Goal: Task Accomplishment & Management: Complete application form

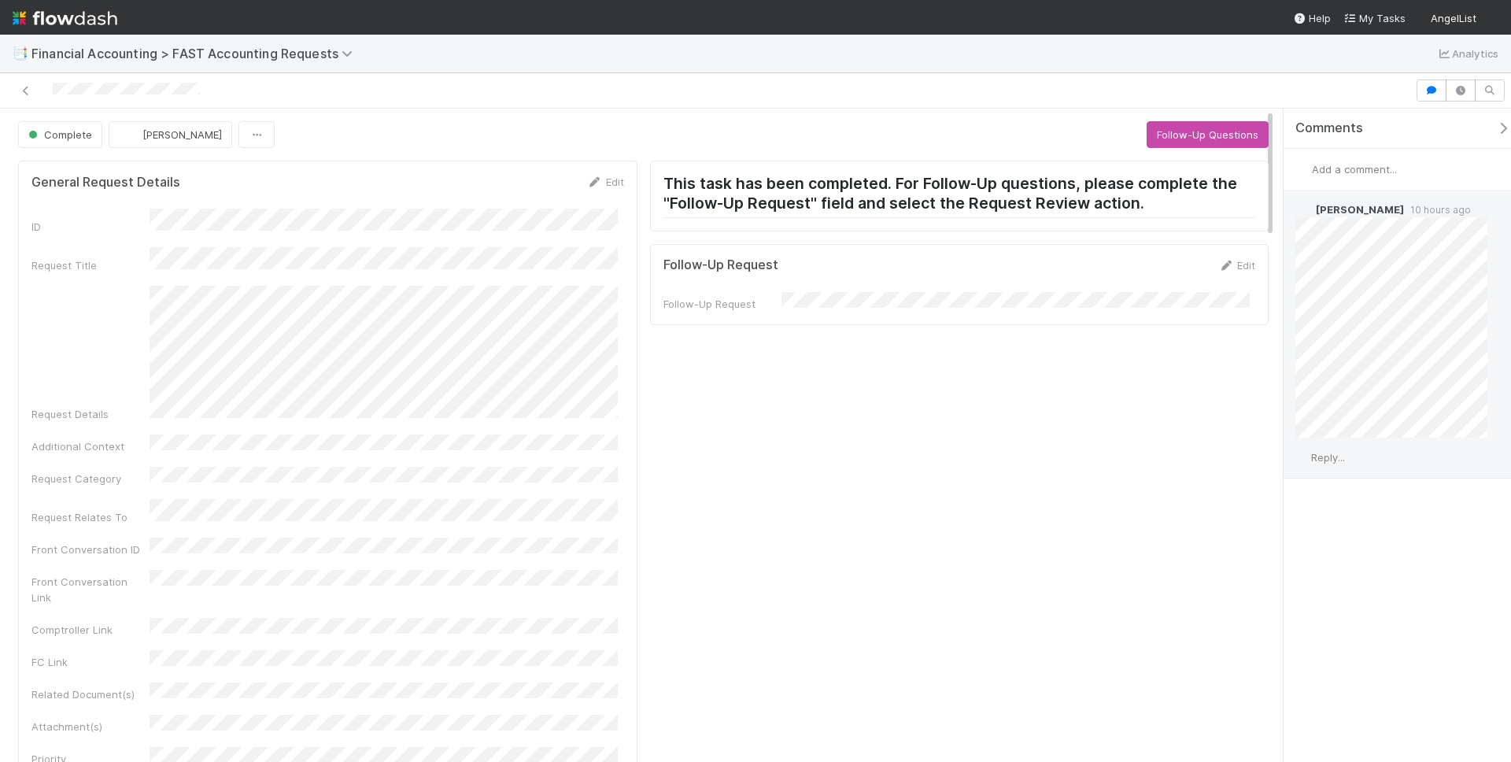
click at [1345, 460] on span "Reply..." at bounding box center [1328, 457] width 34 height 13
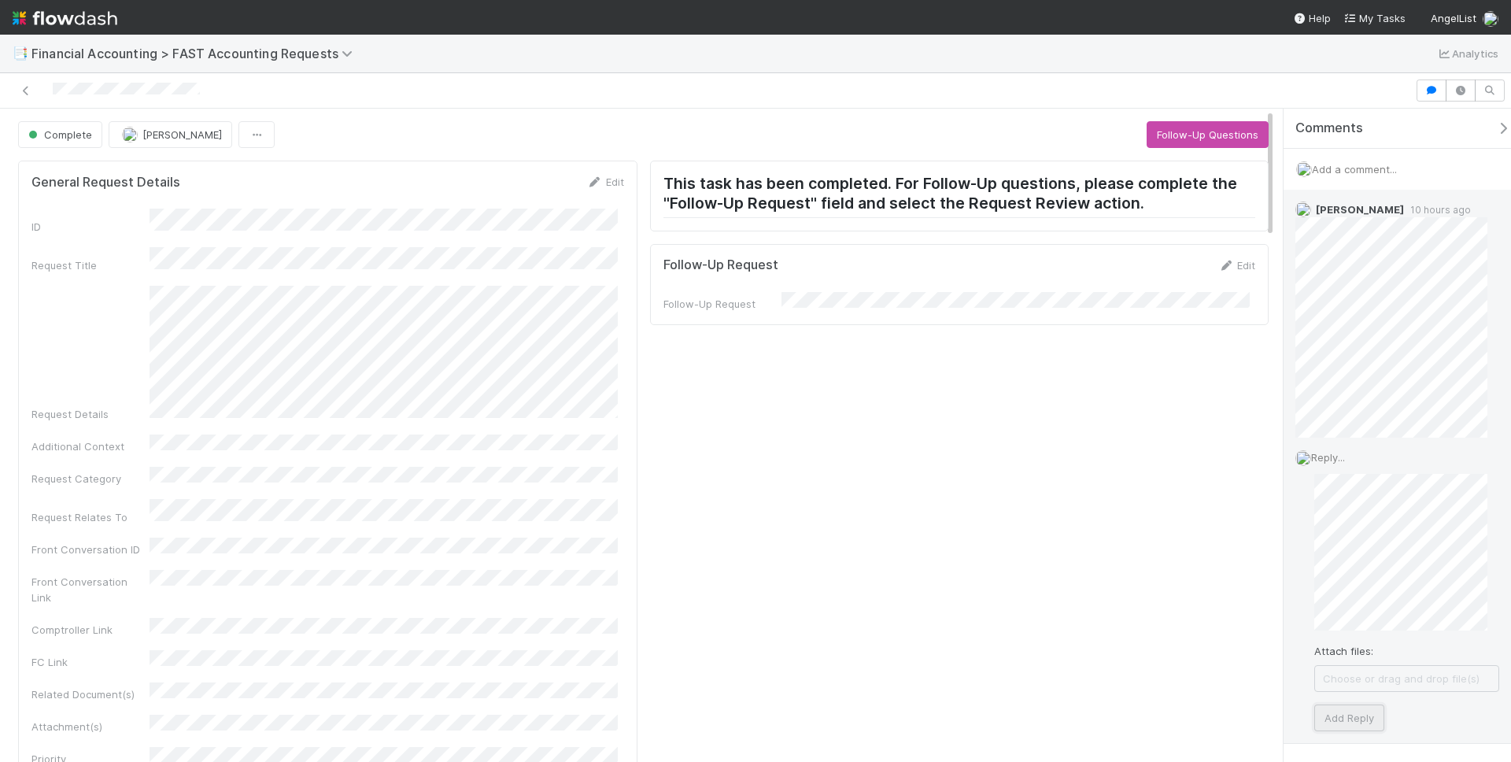
click at [1363, 711] on button "Add Reply" at bounding box center [1350, 718] width 70 height 27
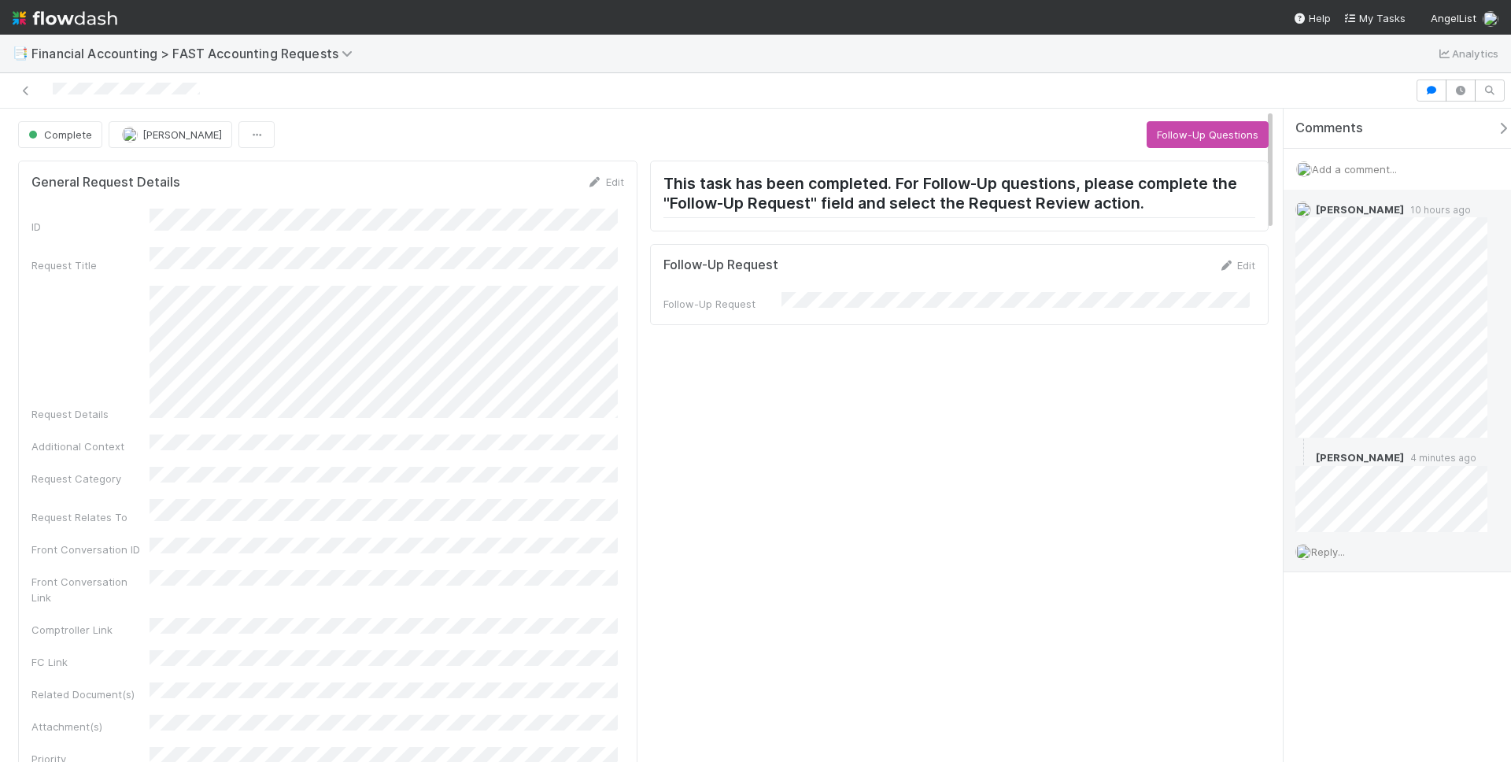
click at [1183, 70] on div "📑 Financial Accounting > FAST Accounting Requests Analytics" at bounding box center [755, 54] width 1511 height 38
click at [1051, 70] on div "📑 Financial Accounting > FAST Accounting Requests Analytics" at bounding box center [755, 54] width 1511 height 38
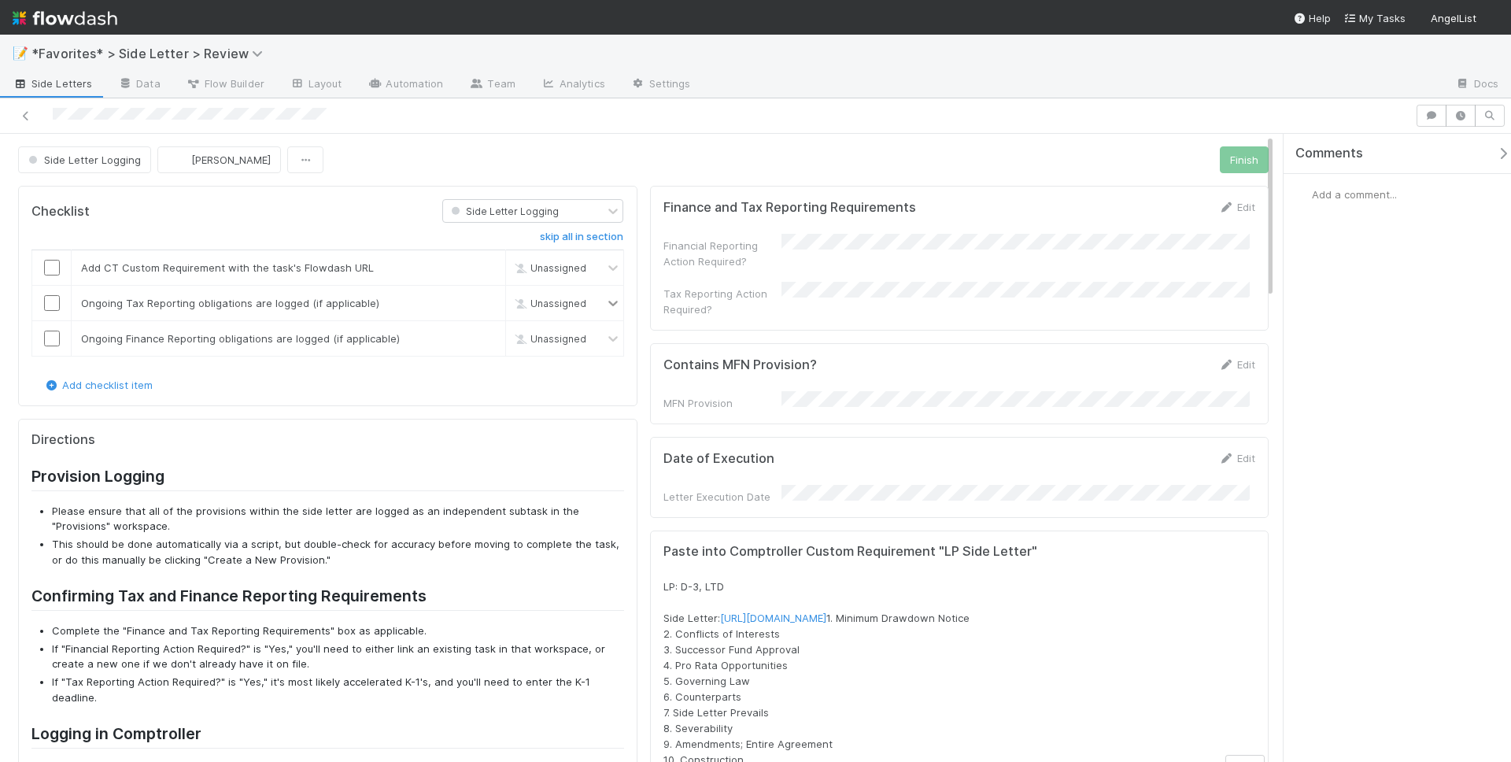
scroll to position [226, 0]
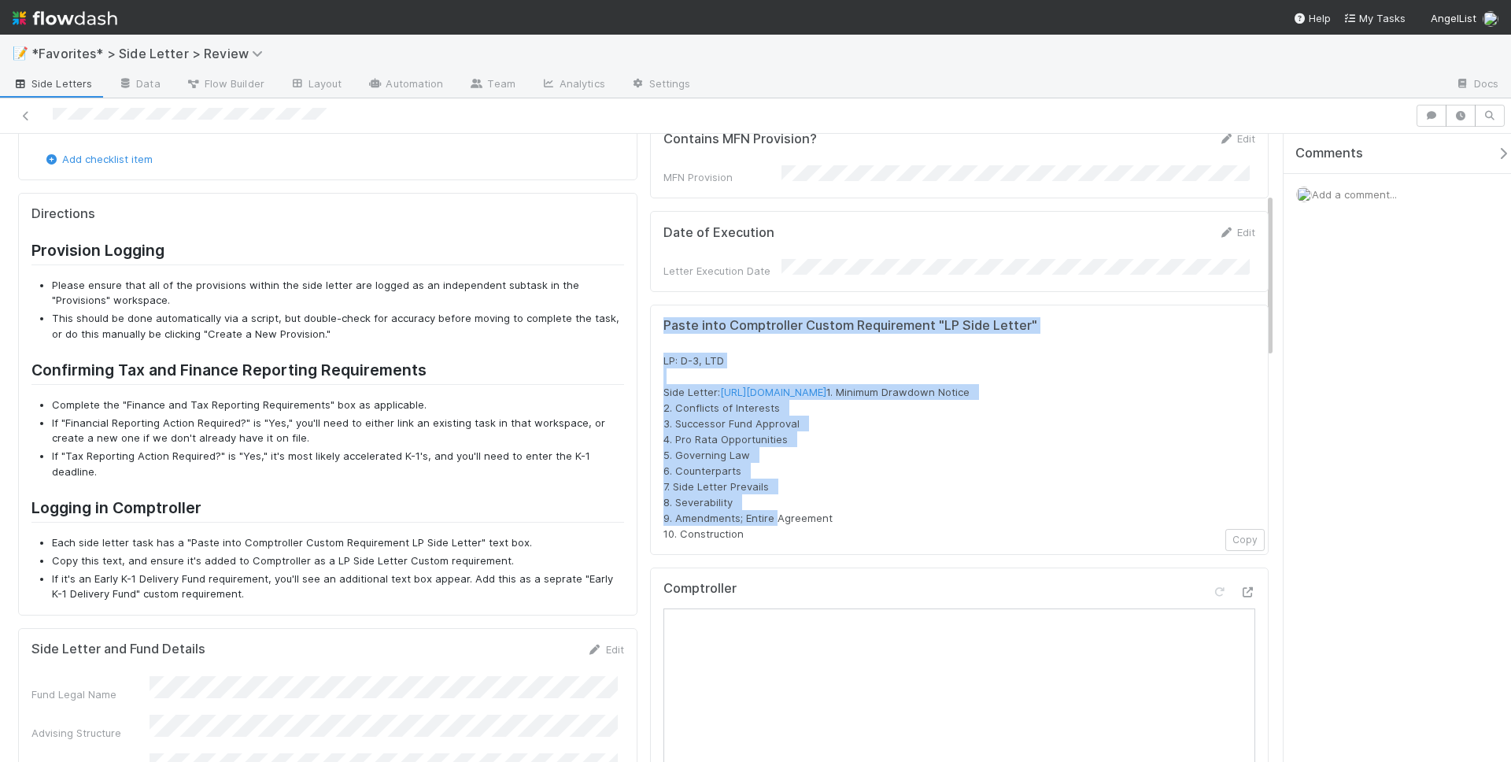
drag, startPoint x: 656, startPoint y: 309, endPoint x: 761, endPoint y: 541, distance: 254.3
click at [760, 540] on div "Paste into Comptroller Custom Requirement "LP Side Letter" LP: D-3, LTD Side Le…" at bounding box center [960, 430] width 620 height 250
click at [761, 541] on div "LP: D-3, LTD Side Letter: https://flowdash.internal.angellist.com/workflows/WaI…" at bounding box center [960, 447] width 593 height 189
drag, startPoint x: 754, startPoint y: 538, endPoint x: 660, endPoint y: 335, distance: 223.3
click at [664, 353] on div "LP: D-3, LTD Side Letter: https://flowdash.internal.angellist.com/workflows/WaI…" at bounding box center [960, 447] width 593 height 189
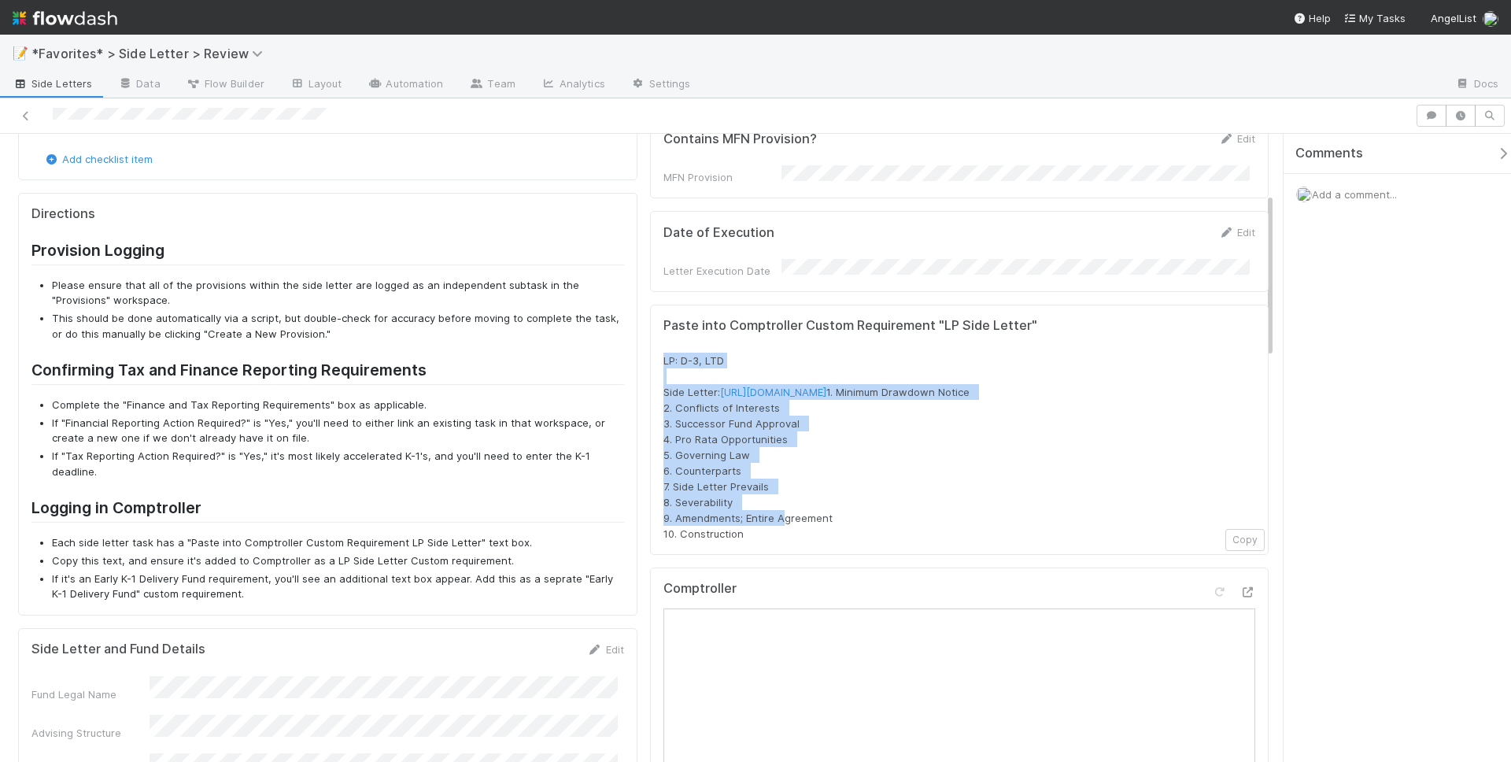
click at [664, 334] on div "Paste into Comptroller Custom Requirement "LP Side Letter" LP: D-3, LTD Side Le…" at bounding box center [960, 430] width 593 height 224
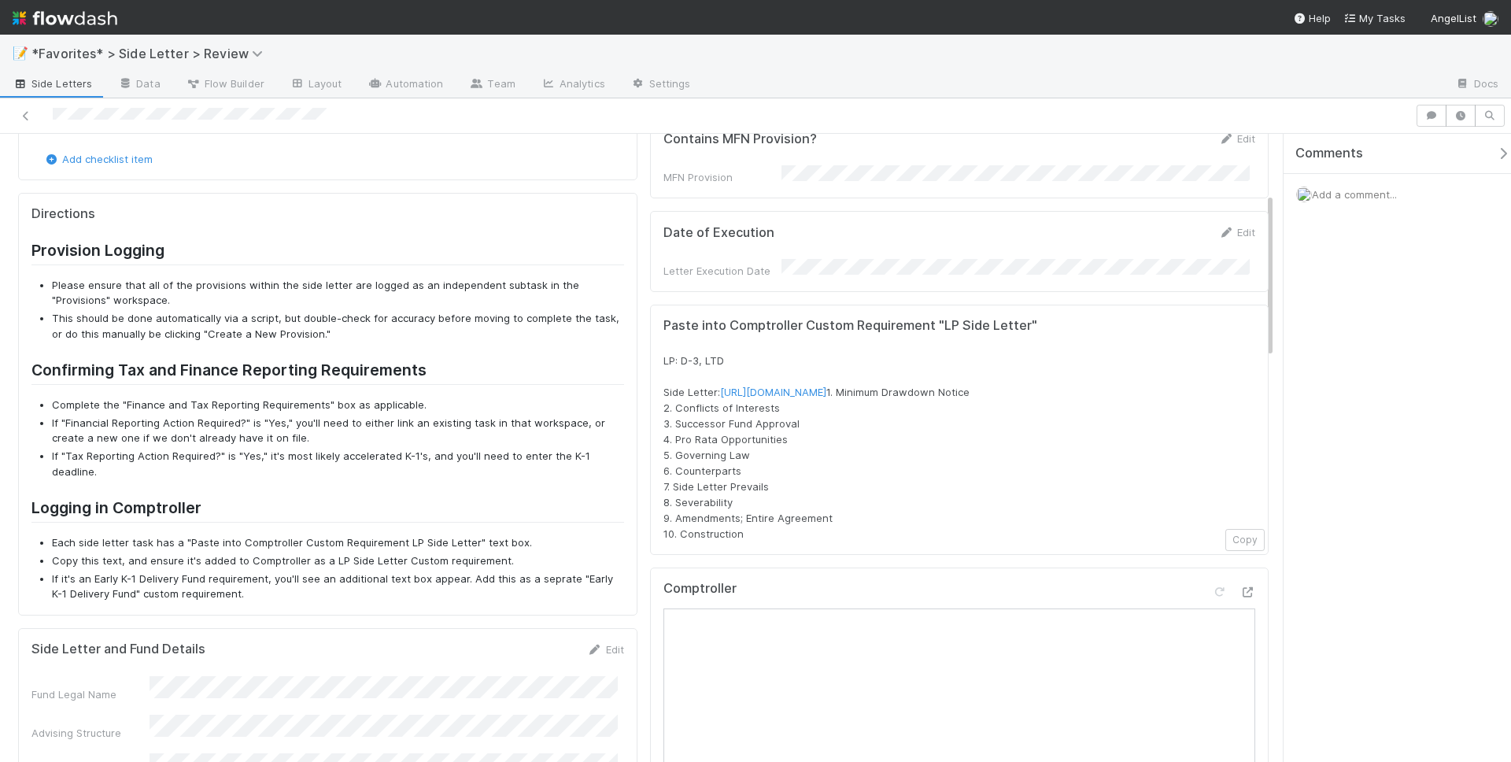
drag, startPoint x: 652, startPoint y: 336, endPoint x: 768, endPoint y: 531, distance: 226.9
click at [782, 549] on div "Paste into Comptroller Custom Requirement "LP Side Letter" LP: D-3, LTD Side Le…" at bounding box center [960, 430] width 620 height 250
copy span "LP: D-3, LTD Side Letter: https://flowdash.internal.angellist.com/workflows/WaI…"
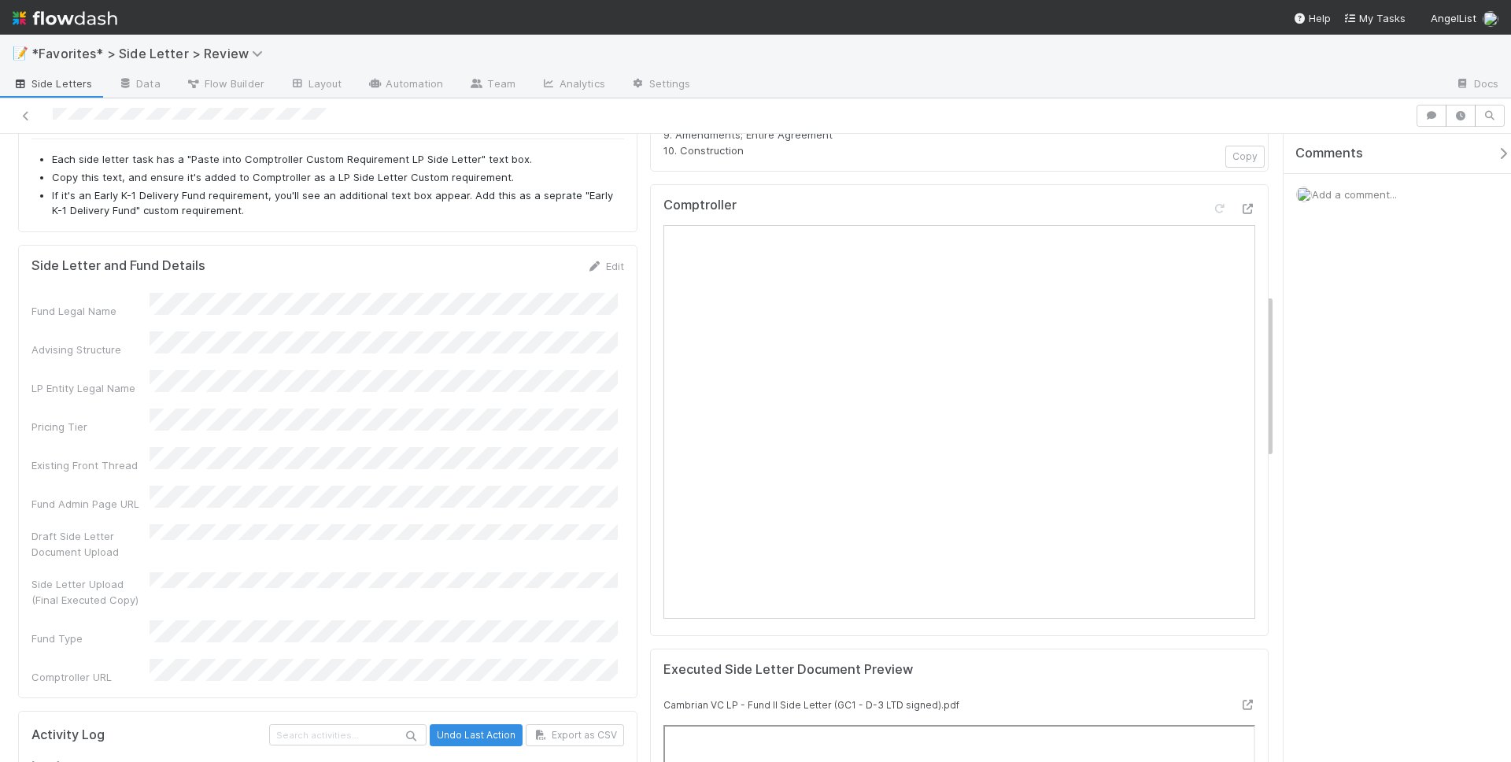
scroll to position [302, 0]
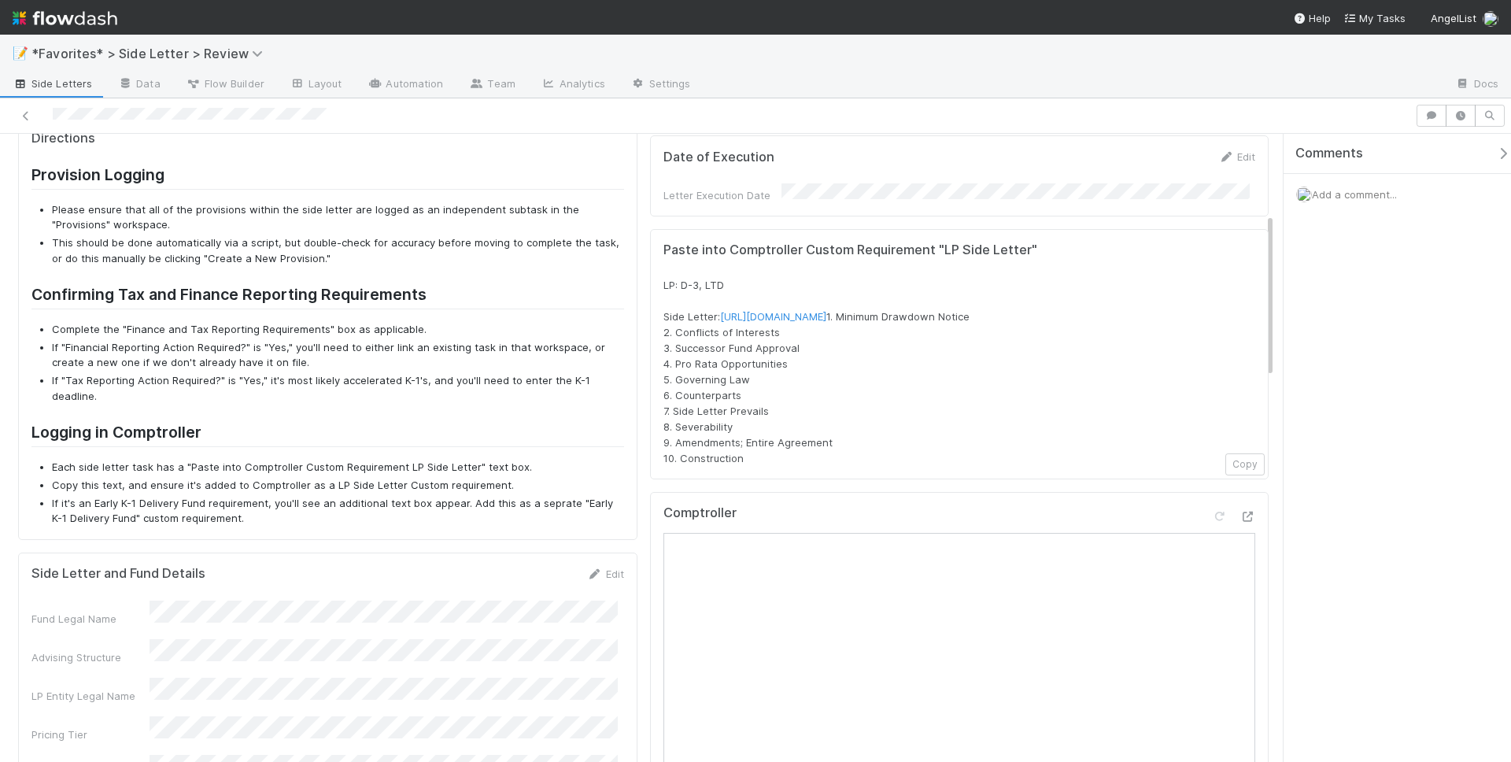
click at [520, 268] on div "Provision Logging Please ensure that all of the provisions within the side lett…" at bounding box center [327, 345] width 593 height 361
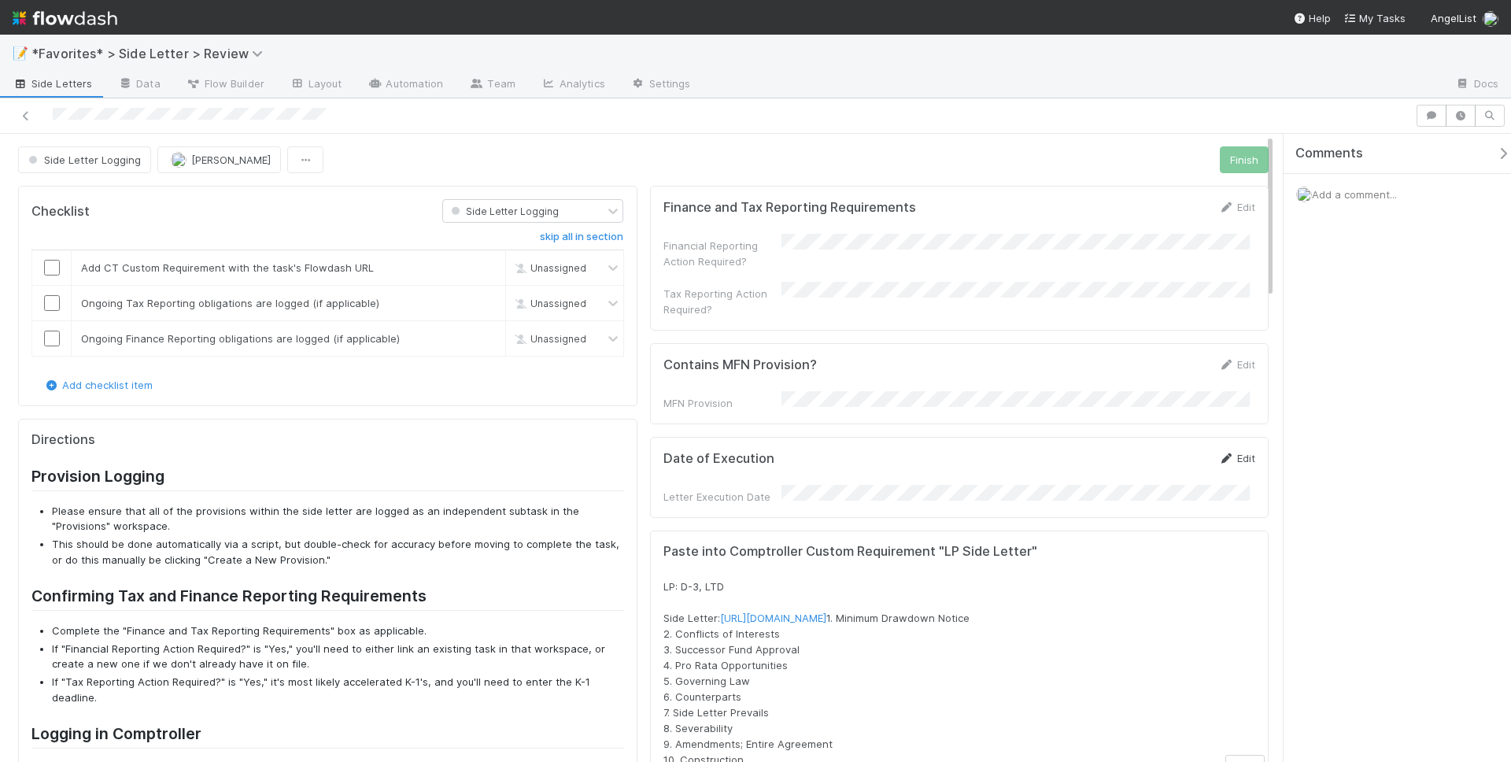
click at [1219, 453] on icon at bounding box center [1227, 458] width 16 height 10
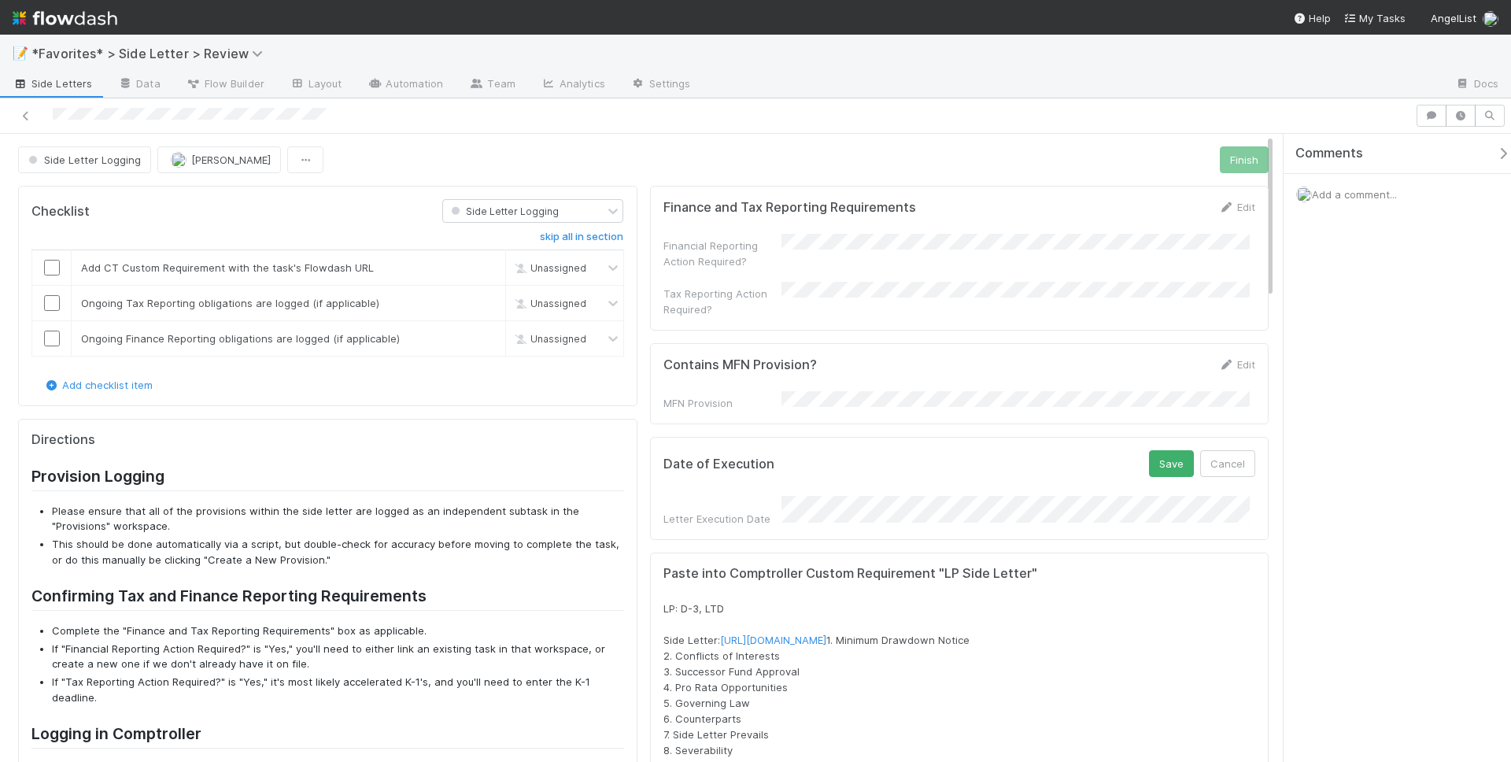
click at [950, 479] on form "Date of Execution Save Cancel Letter Execution Date" at bounding box center [960, 488] width 593 height 76
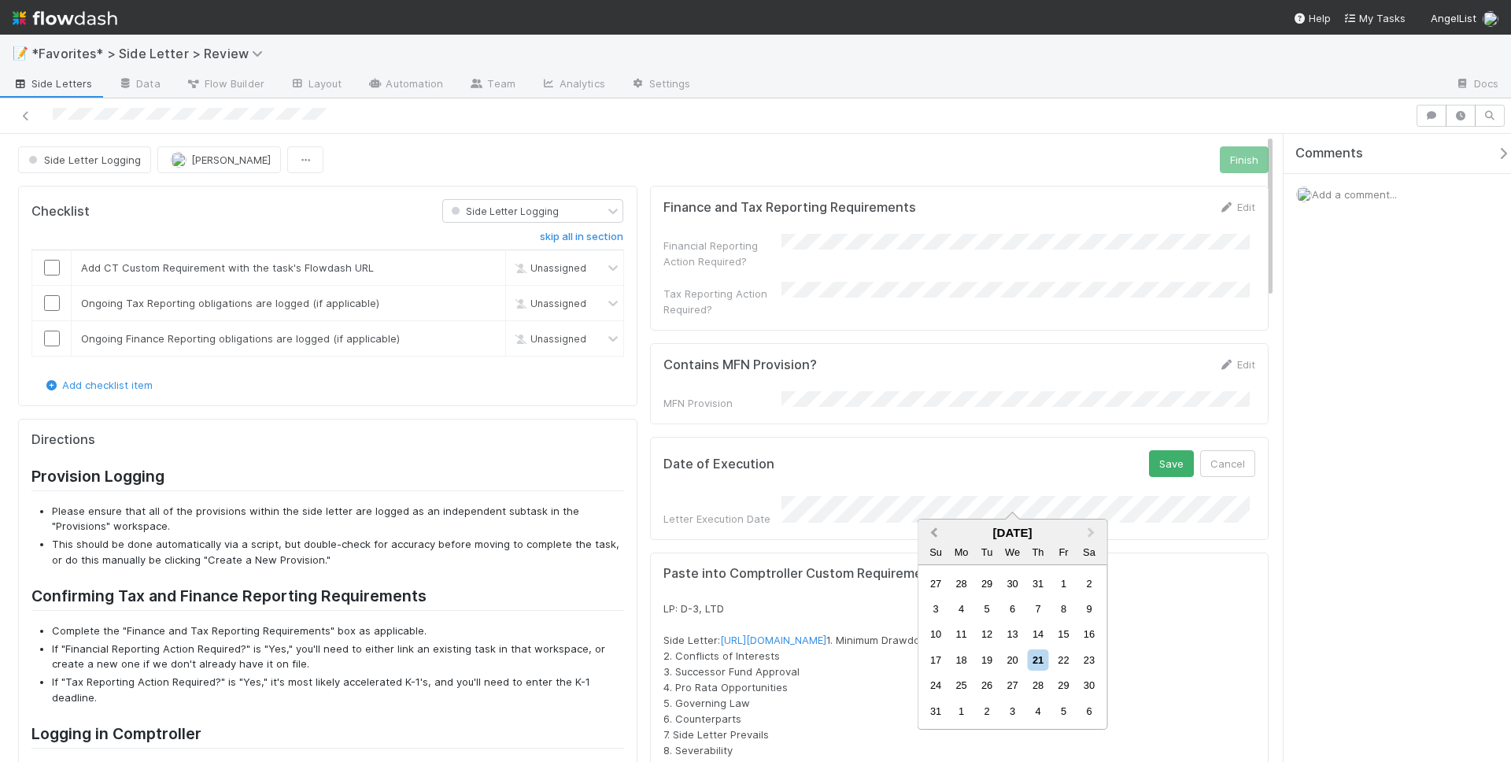
click at [937, 539] on button "Previous Month" at bounding box center [932, 533] width 25 height 25
click at [935, 537] on button "Previous Month" at bounding box center [932, 533] width 25 height 25
click at [1064, 664] on div "27" at bounding box center [1063, 659] width 21 height 21
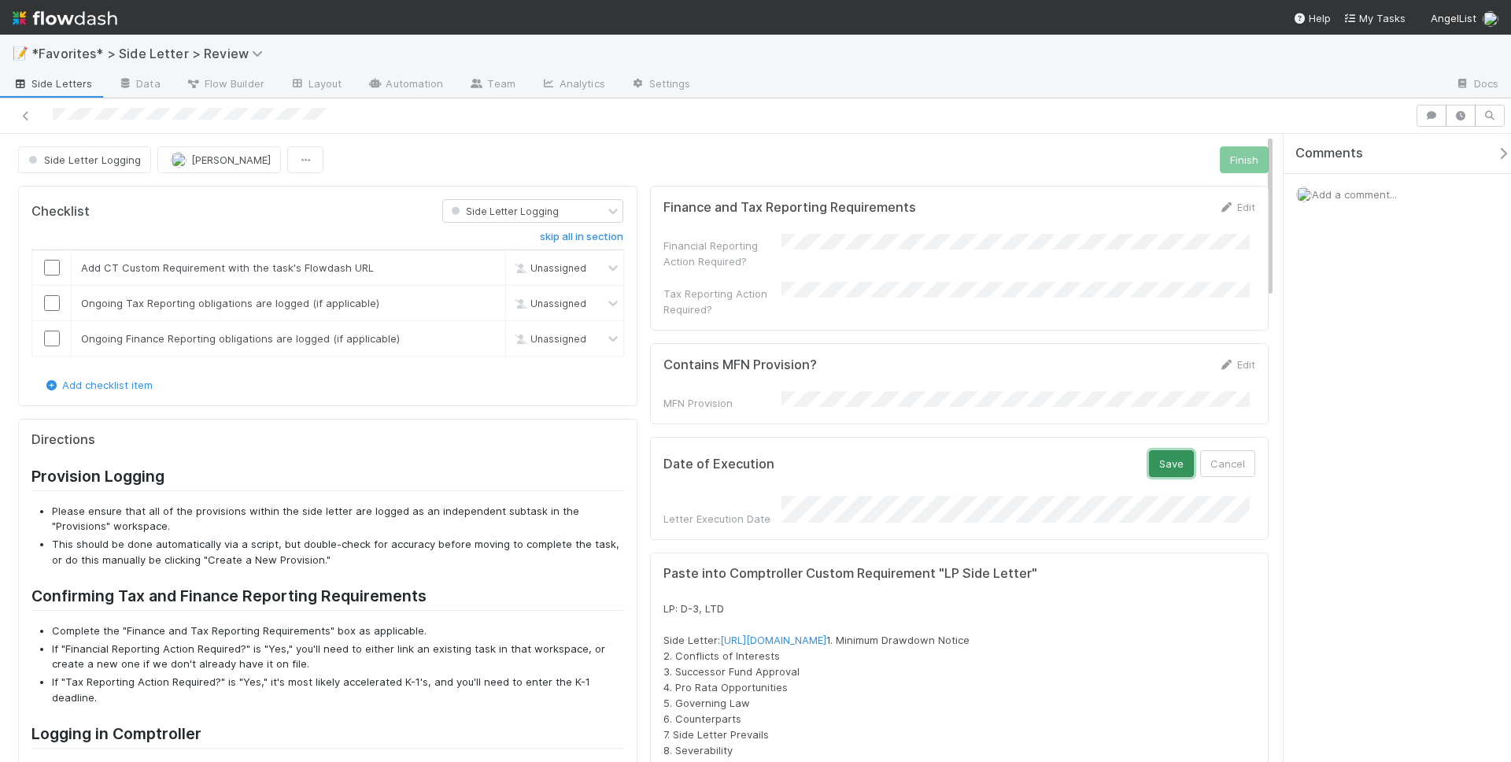
click at [1172, 463] on button "Save" at bounding box center [1171, 463] width 45 height 27
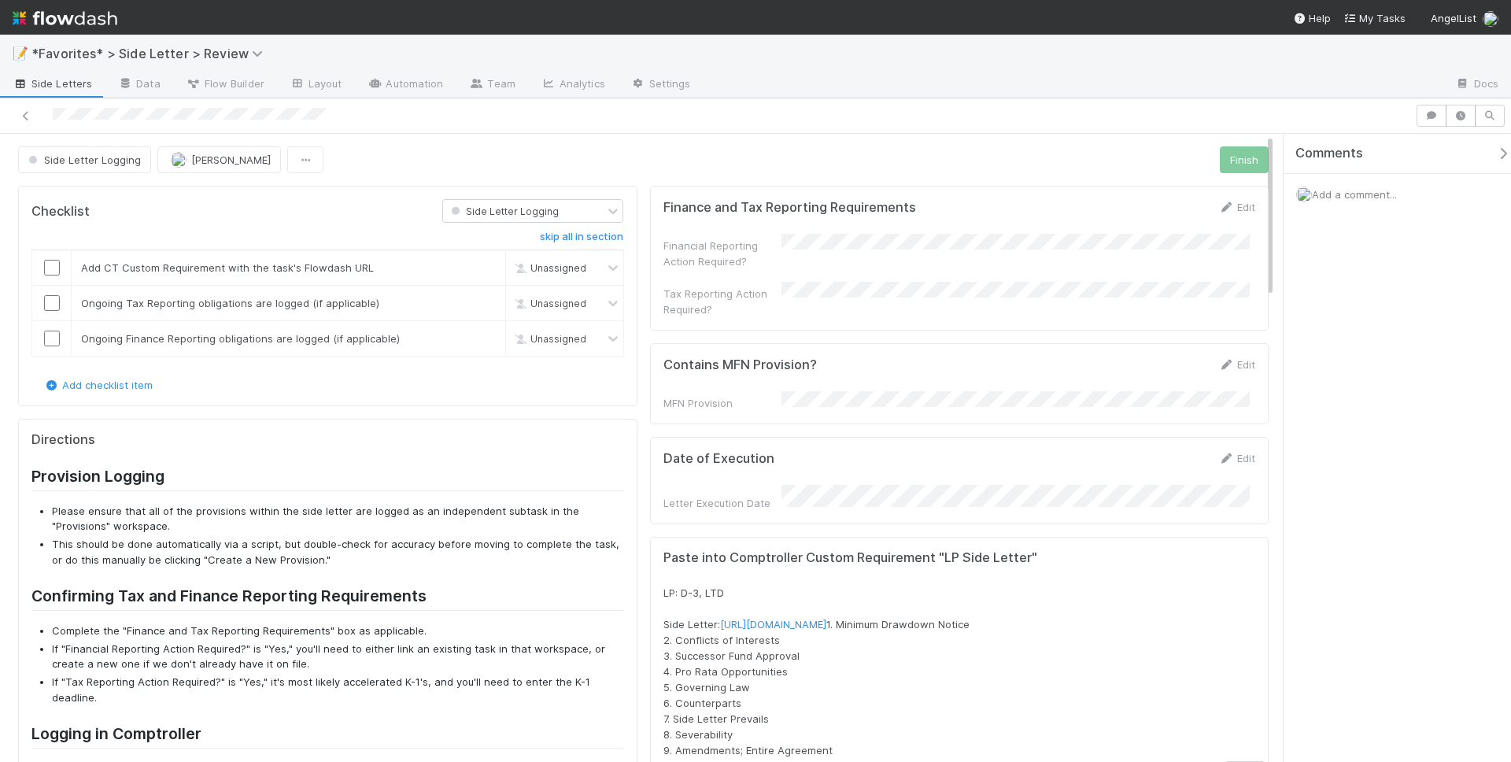
click at [1202, 357] on div "Contains MFN Provision? Edit" at bounding box center [960, 365] width 593 height 16
click at [1219, 360] on icon at bounding box center [1227, 365] width 16 height 10
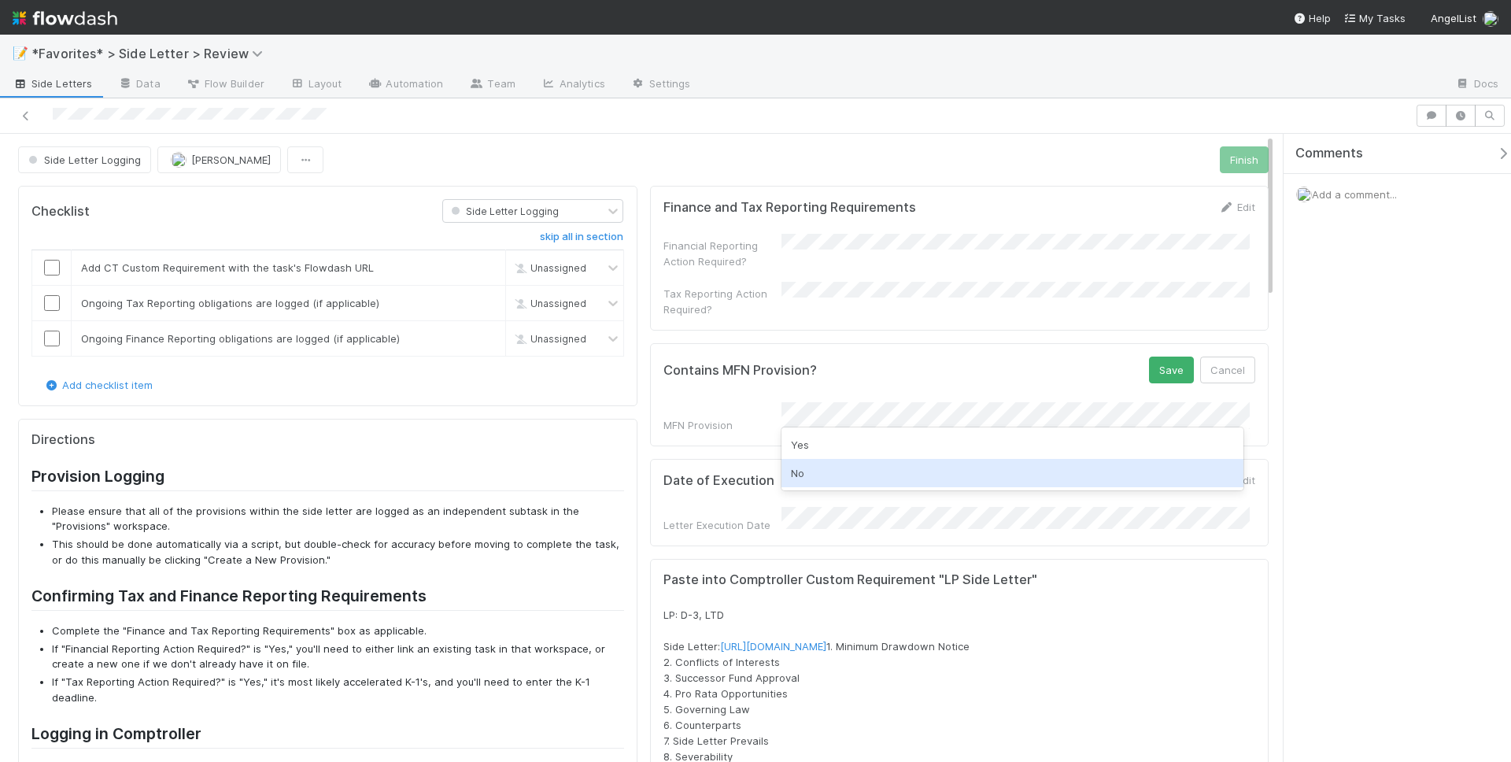
click at [817, 470] on div "No" at bounding box center [1013, 473] width 462 height 28
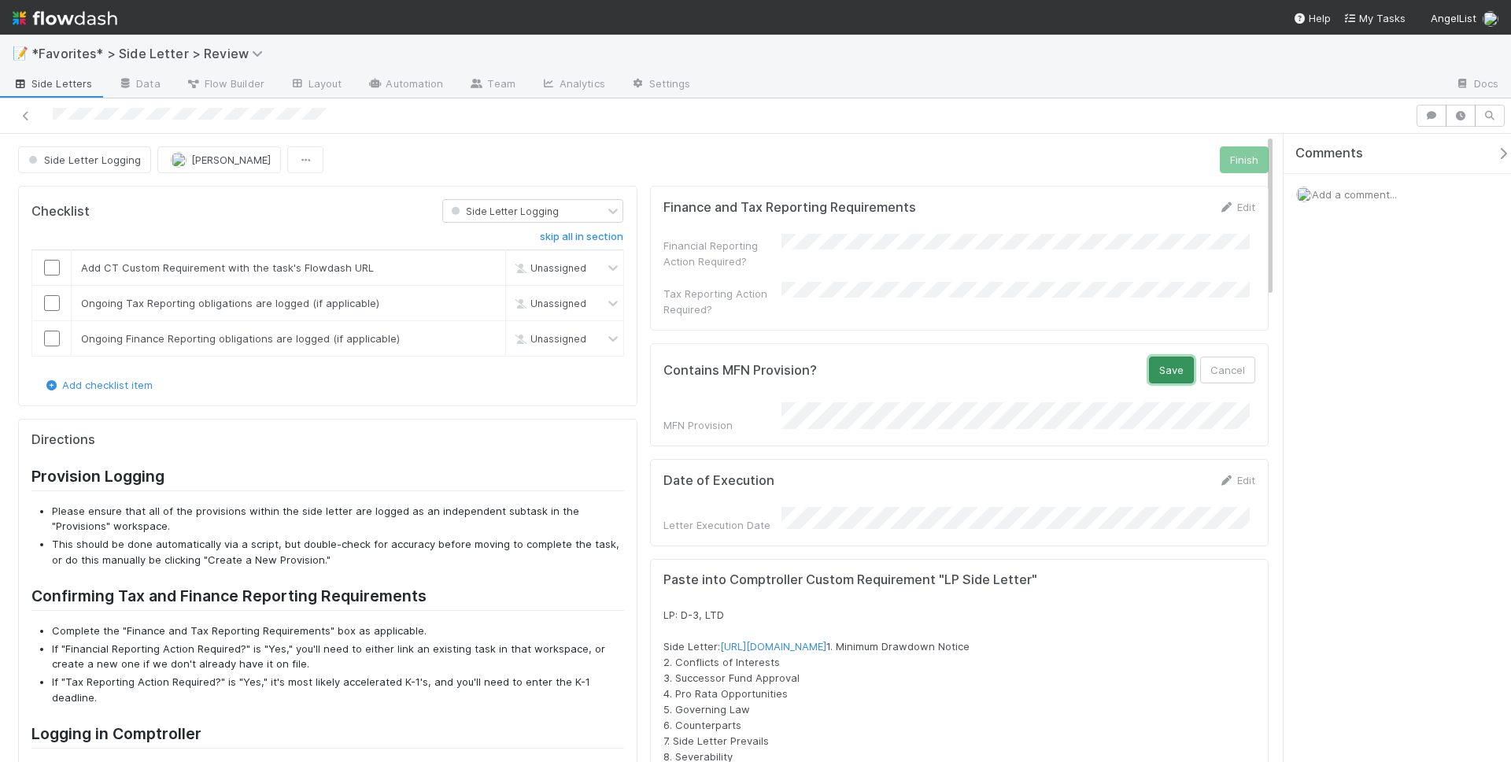
click at [1153, 361] on button "Save" at bounding box center [1171, 370] width 45 height 27
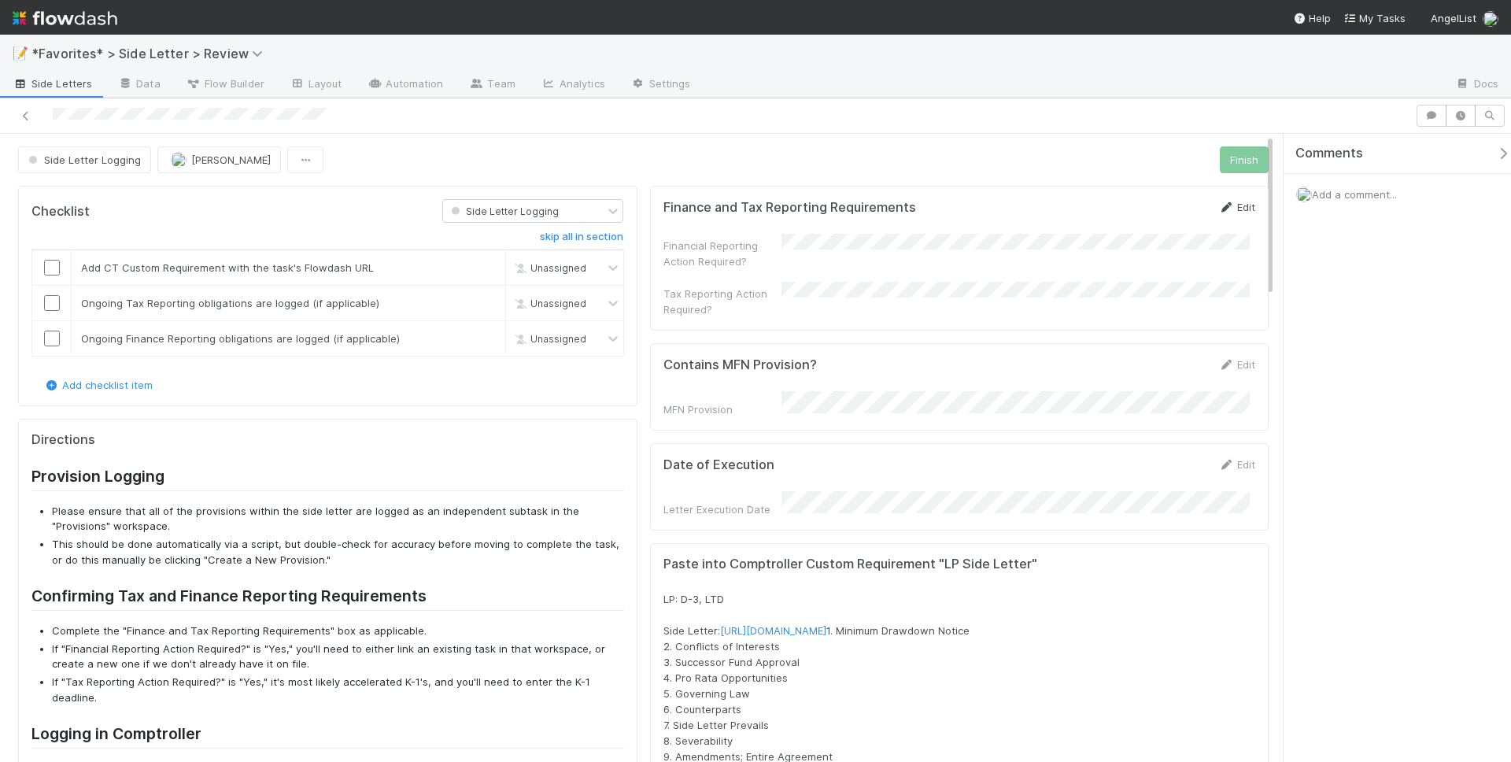
click at [1223, 201] on link "Edit" at bounding box center [1237, 207] width 37 height 13
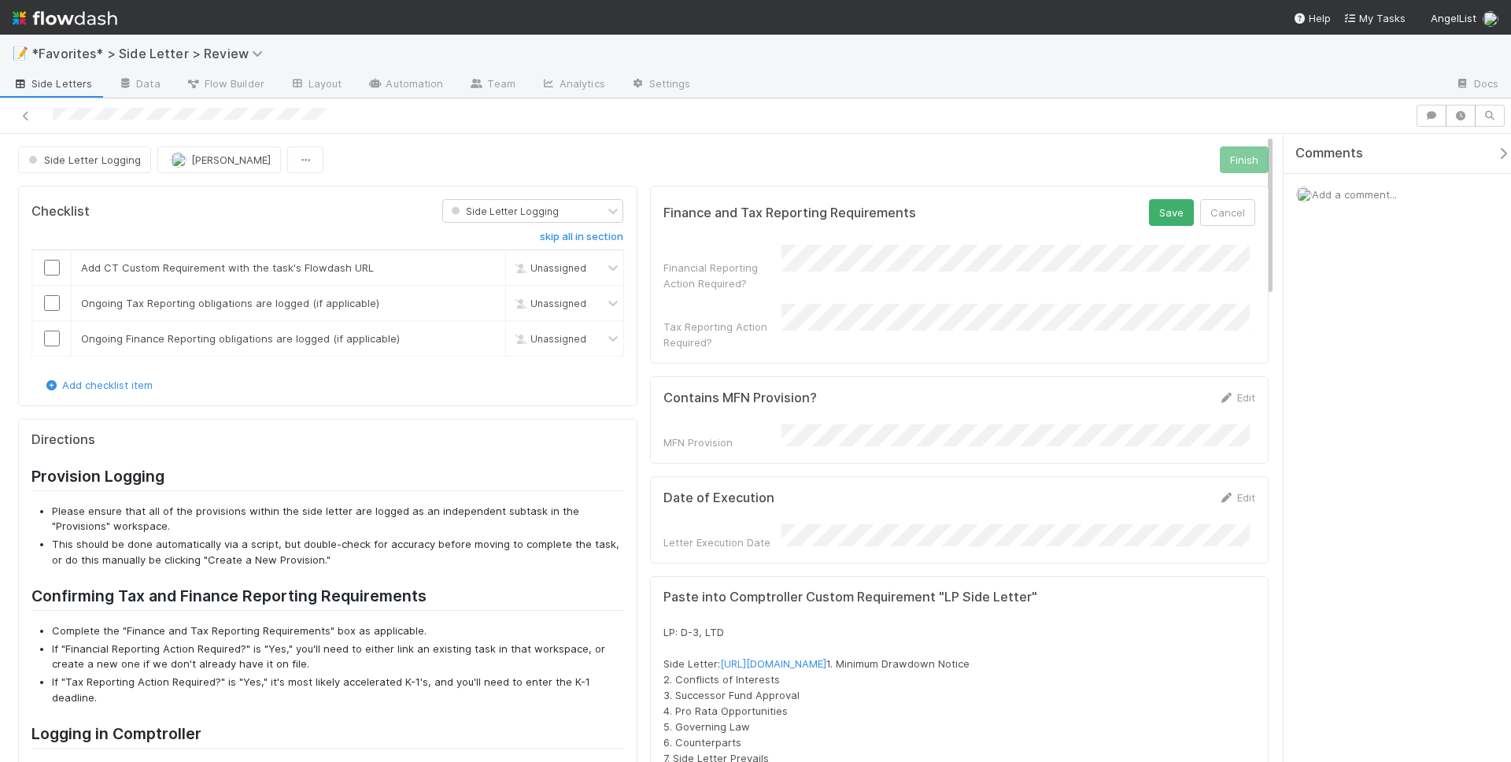
click at [901, 272] on div "Financial Reporting Action Required?" at bounding box center [960, 268] width 593 height 46
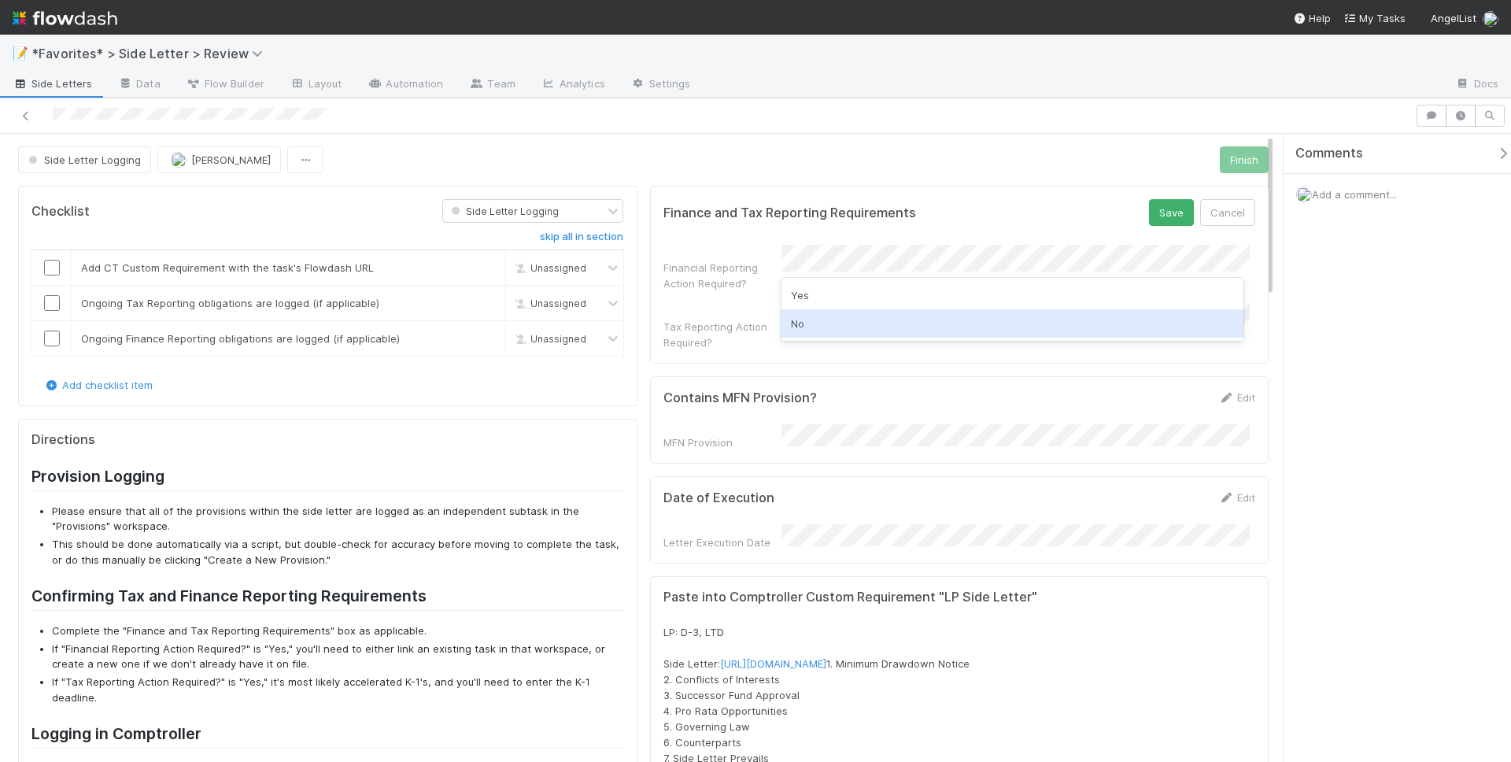
drag, startPoint x: 880, startPoint y: 291, endPoint x: 871, endPoint y: 314, distance: 24.4
click at [871, 314] on div "Yes No" at bounding box center [1013, 309] width 462 height 63
click at [871, 315] on div "No" at bounding box center [1013, 323] width 462 height 28
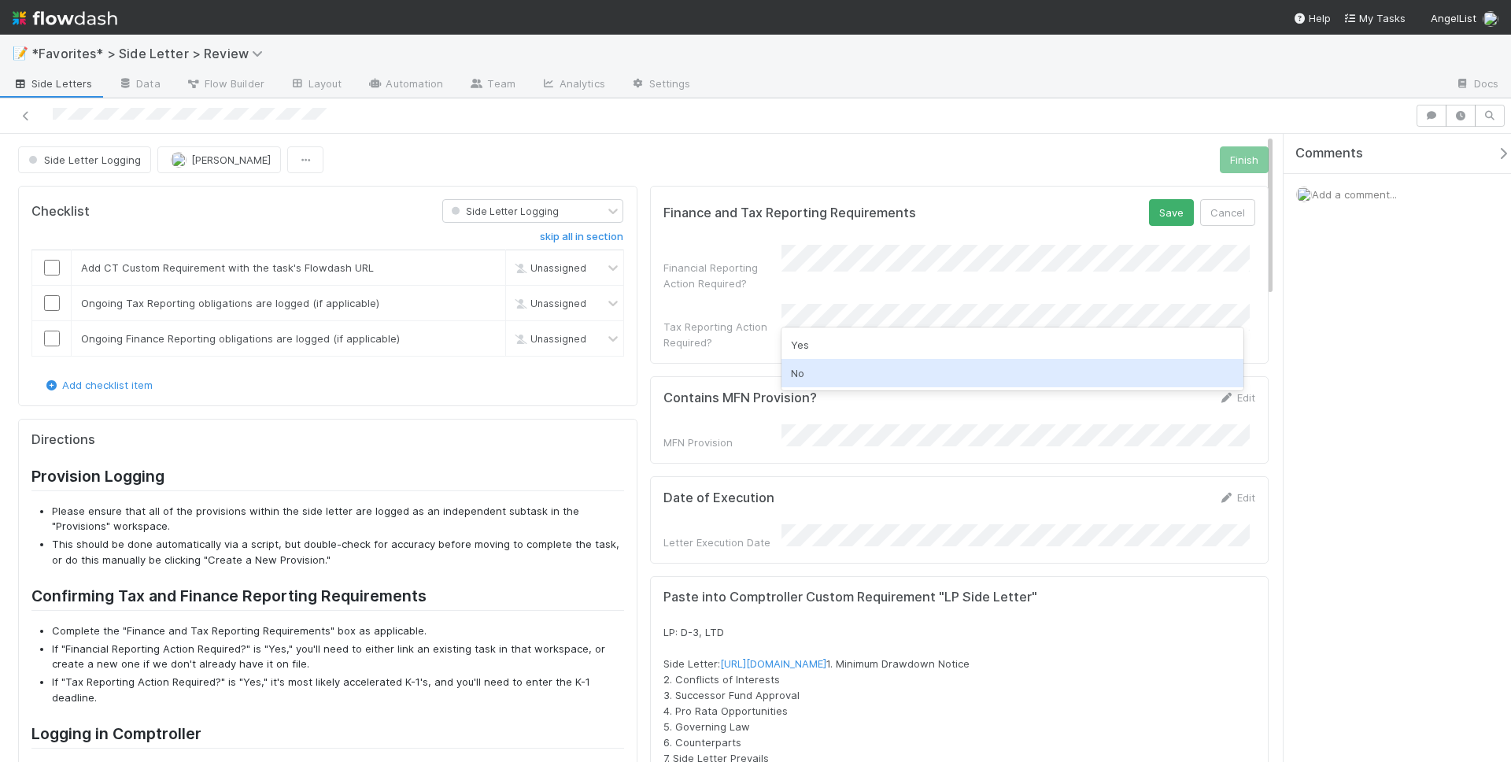
click at [844, 370] on div "No" at bounding box center [1013, 373] width 462 height 28
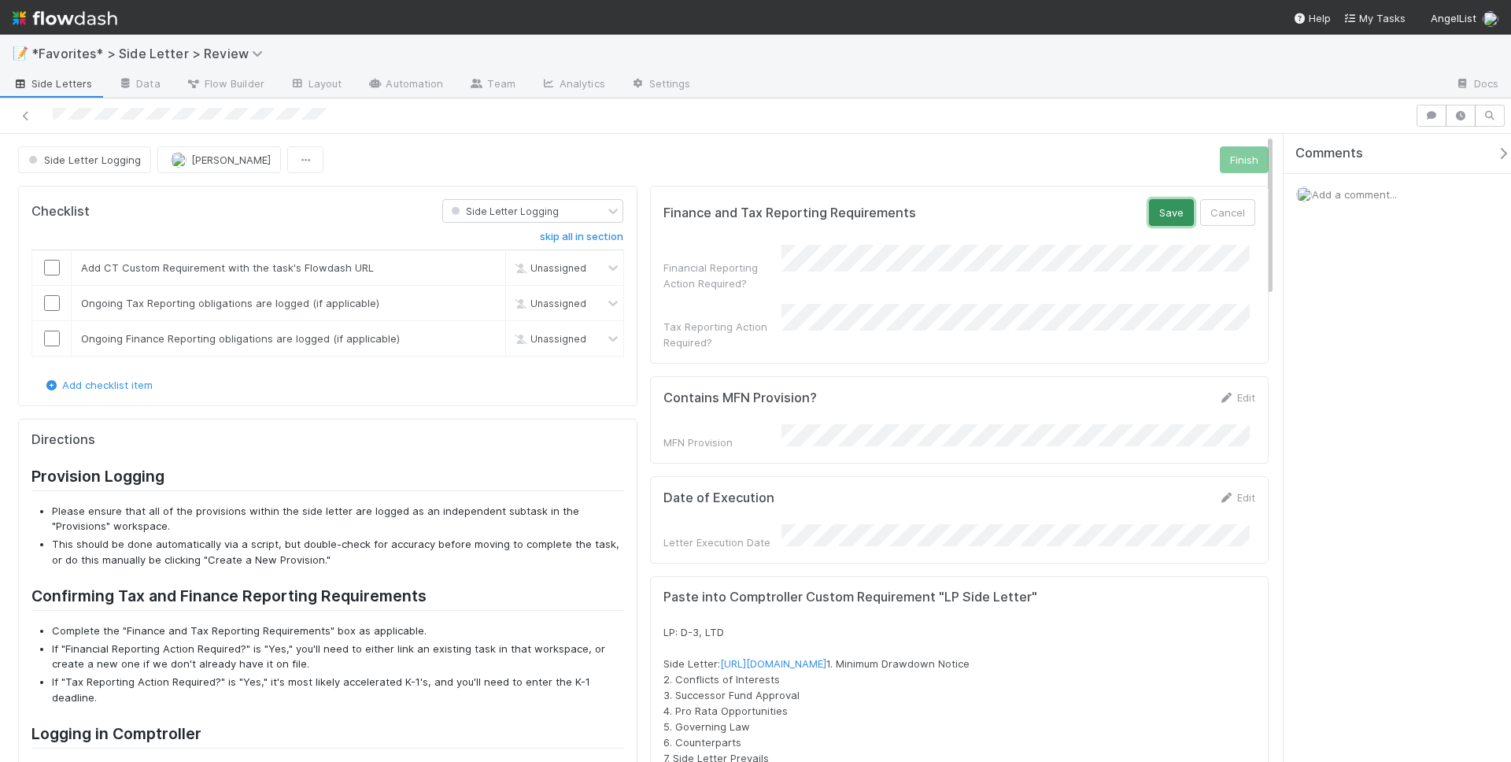
click at [1175, 207] on button "Save" at bounding box center [1171, 212] width 45 height 27
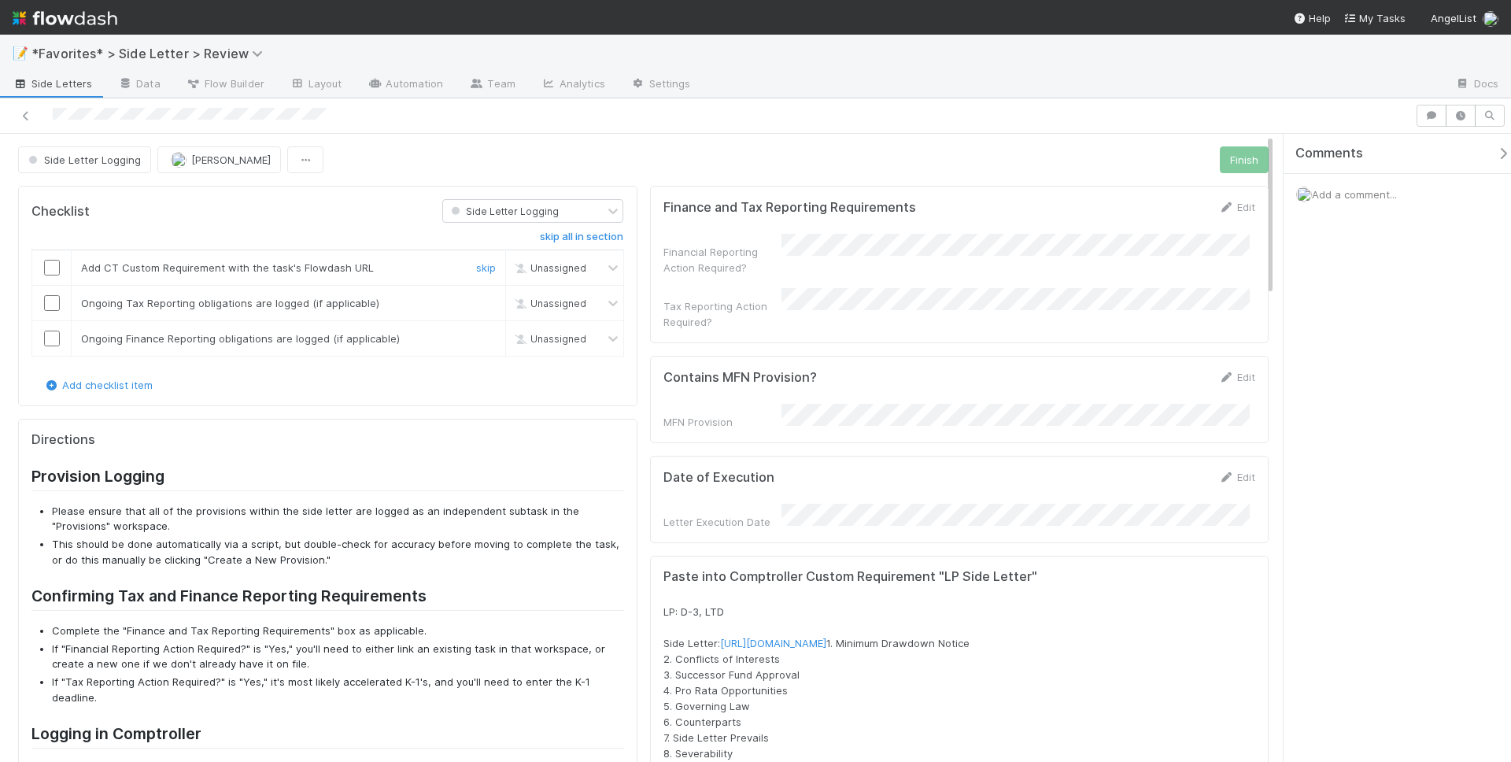
click at [61, 270] on div at bounding box center [51, 268] width 39 height 16
click at [52, 271] on input "checkbox" at bounding box center [52, 268] width 16 height 16
click at [48, 302] on input "checkbox" at bounding box center [52, 303] width 16 height 16
click at [50, 341] on input "checkbox" at bounding box center [52, 339] width 16 height 16
checkbox input "true"
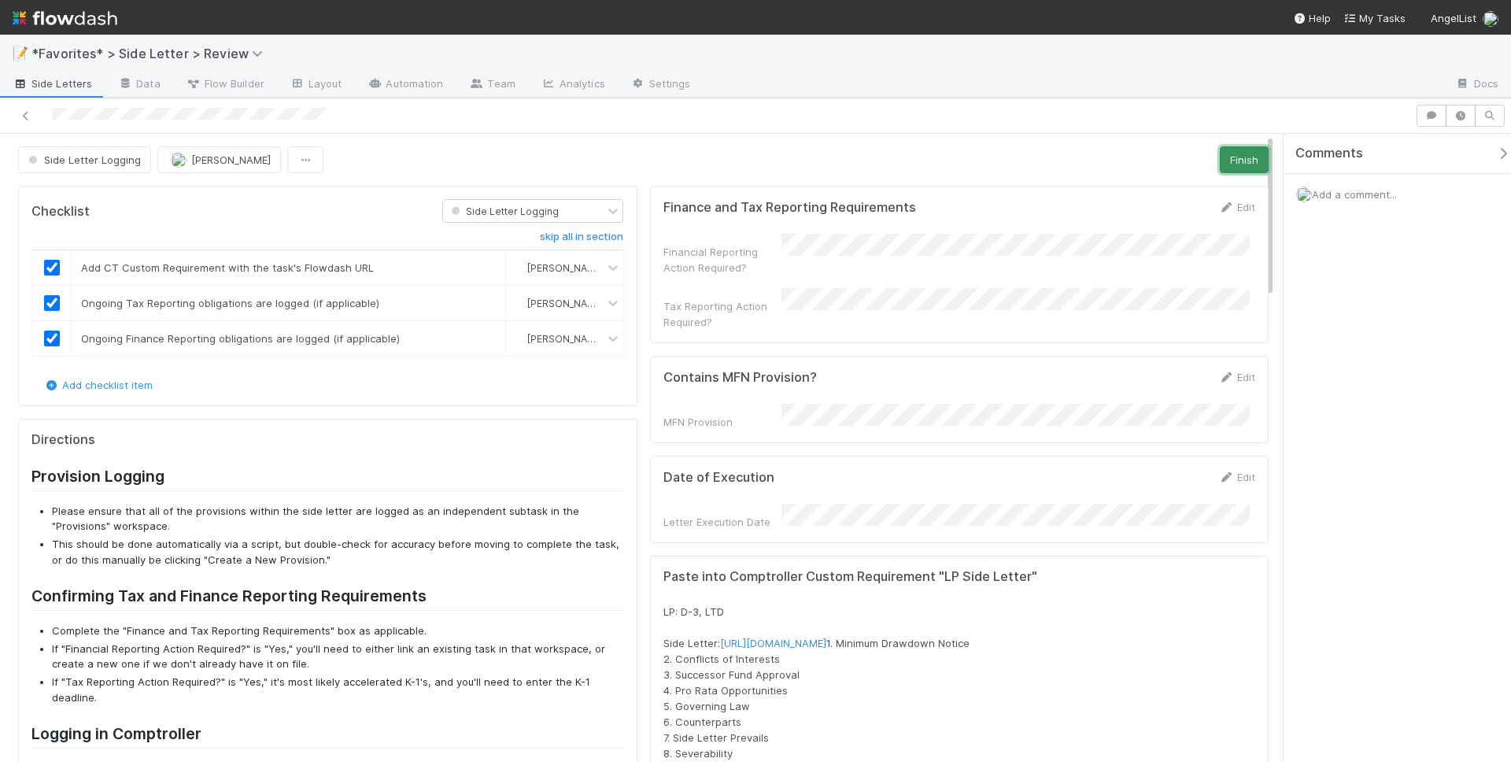
click at [1235, 155] on button "Finish" at bounding box center [1244, 159] width 49 height 27
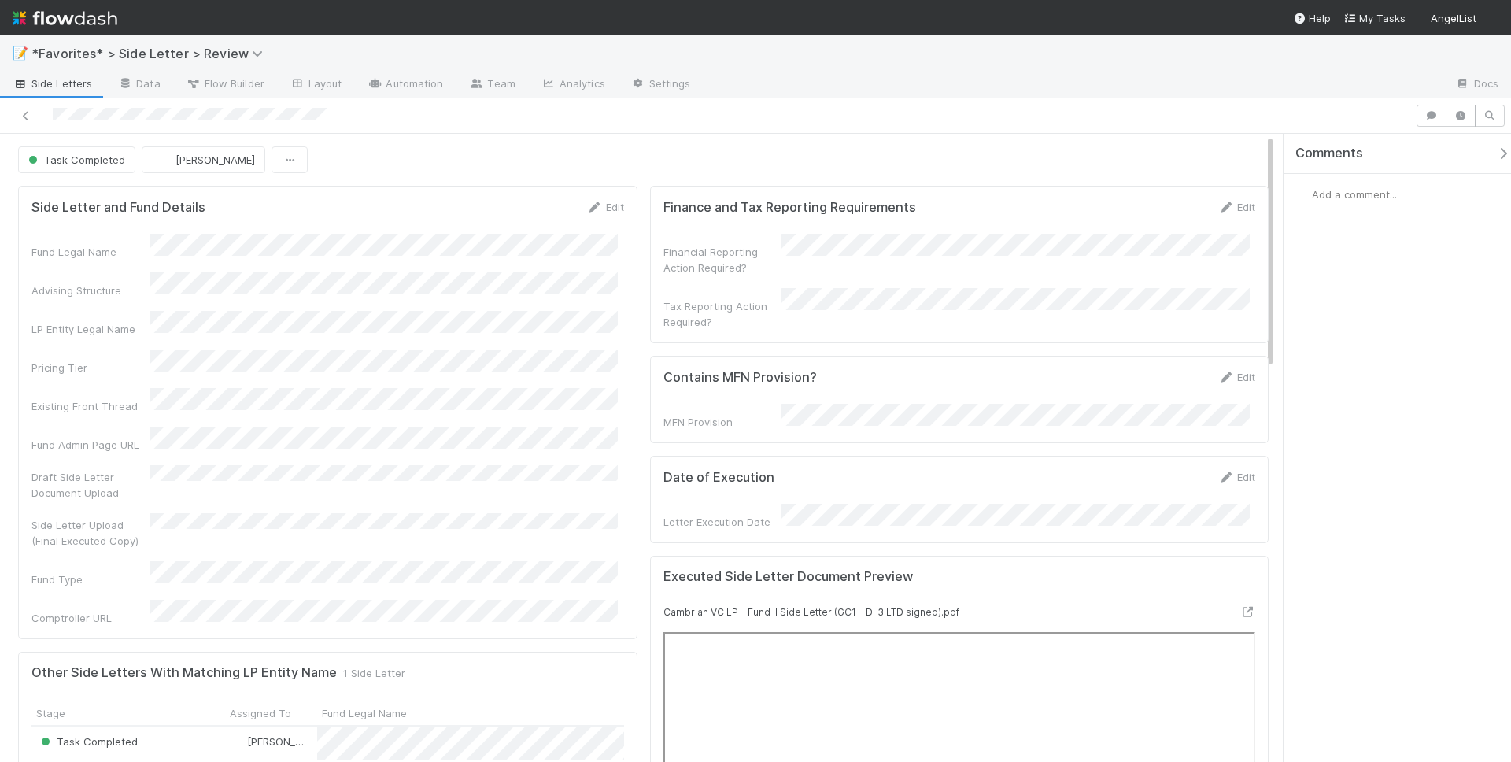
scroll to position [242, 0]
